Goal: Task Accomplishment & Management: Use online tool/utility

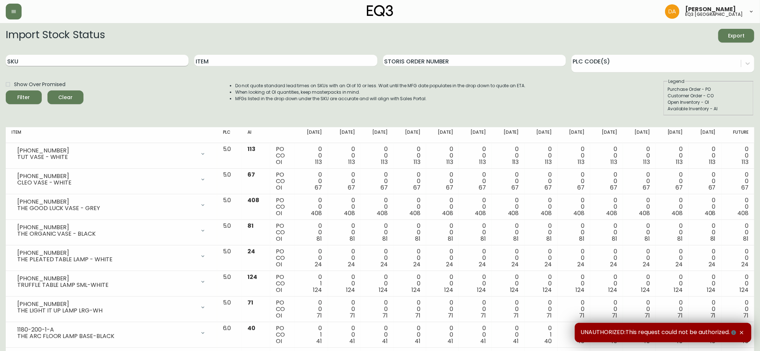
click at [137, 61] on input "SKU" at bounding box center [97, 61] width 183 height 12
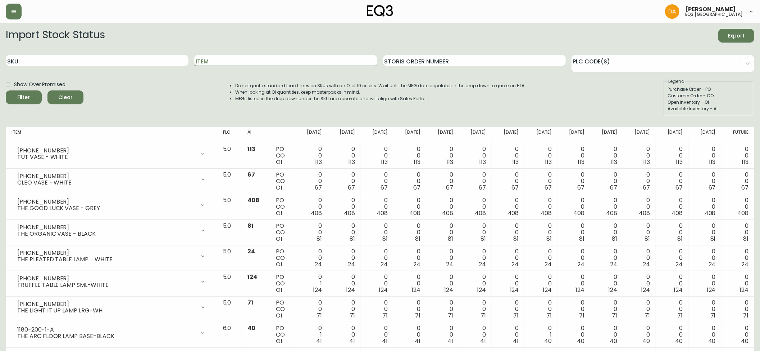
click at [232, 58] on input "Item" at bounding box center [285, 61] width 183 height 12
type input "w"
click at [2, 15] on header "[PERSON_NAME] eq3 [GEOGRAPHIC_DATA]" at bounding box center [380, 11] width 760 height 23
click at [24, 6] on div at bounding box center [131, 12] width 250 height 16
click at [9, 10] on button "button" at bounding box center [14, 12] width 16 height 16
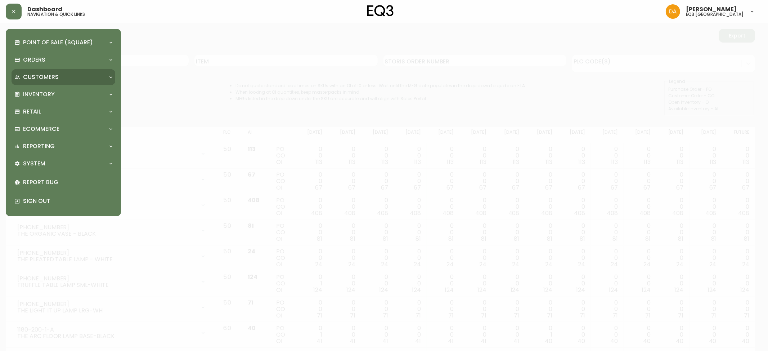
click at [64, 72] on div "Customers" at bounding box center [64, 77] width 104 height 16
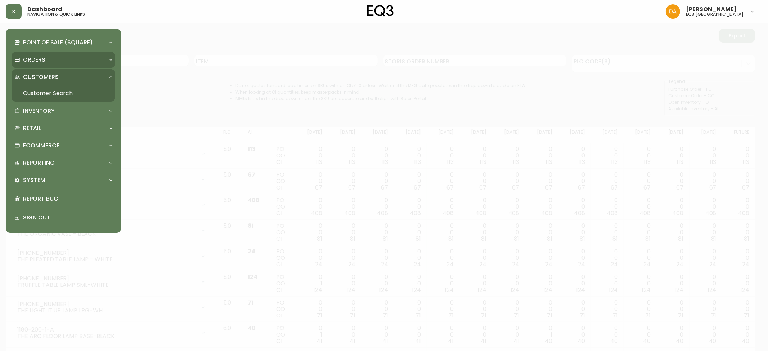
click at [60, 58] on div "Orders" at bounding box center [59, 60] width 91 height 8
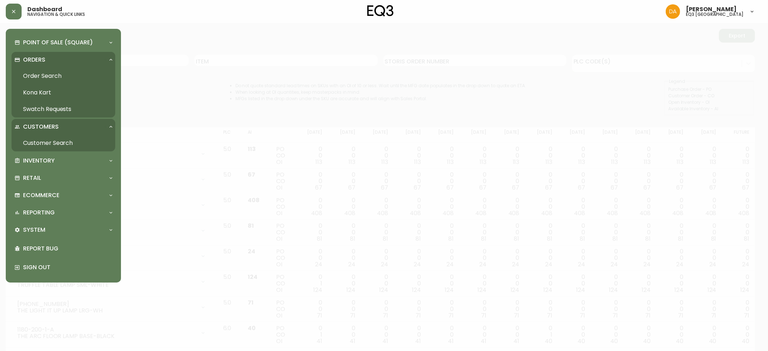
click at [53, 71] on link "Order Search" at bounding box center [64, 76] width 104 height 17
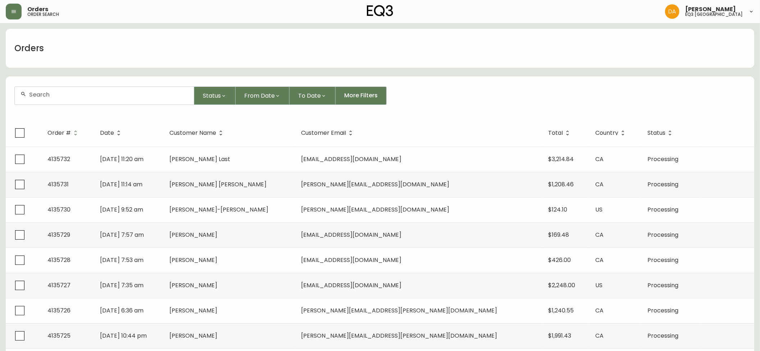
click at [107, 99] on div at bounding box center [104, 96] width 179 height 18
click at [49, 93] on input "wealth simple" at bounding box center [108, 94] width 159 height 7
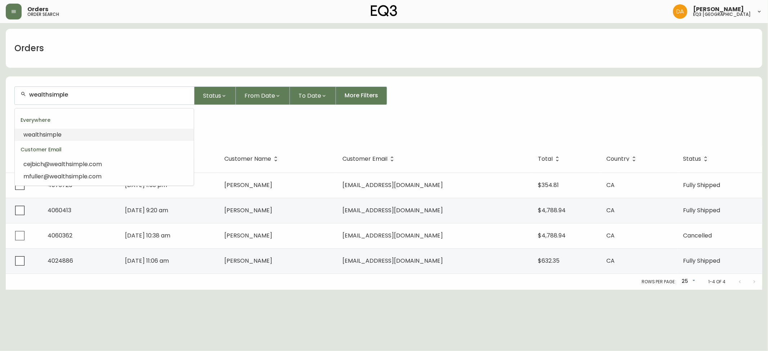
click at [105, 94] on input "wealthsimple" at bounding box center [108, 94] width 159 height 7
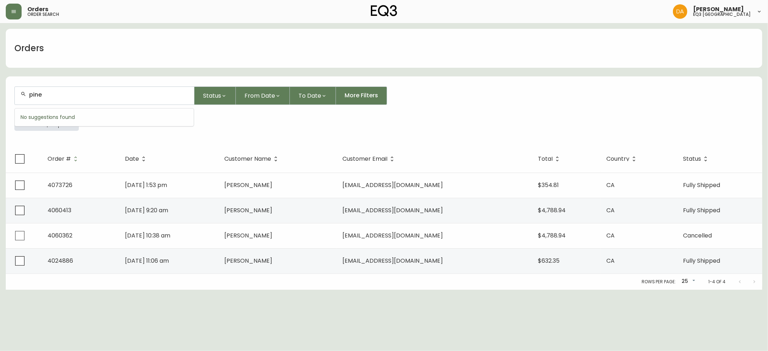
type input "pine"
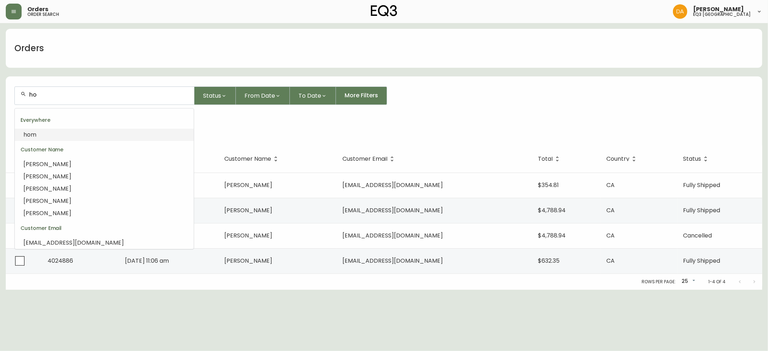
type input "h"
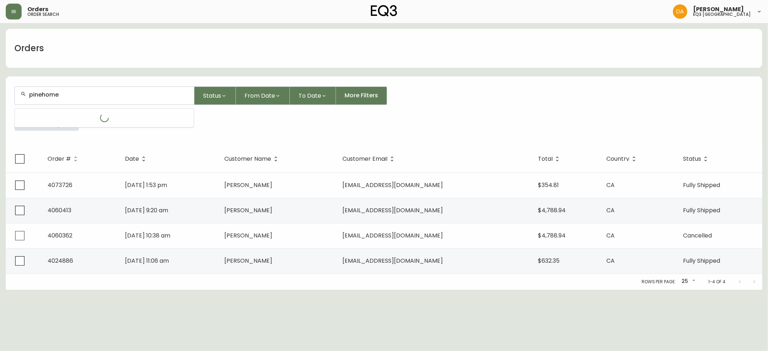
type input "pinehome"
click at [98, 137] on li "pinehome" at bounding box center [104, 134] width 179 height 12
